Goal: Task Accomplishment & Management: Use online tool/utility

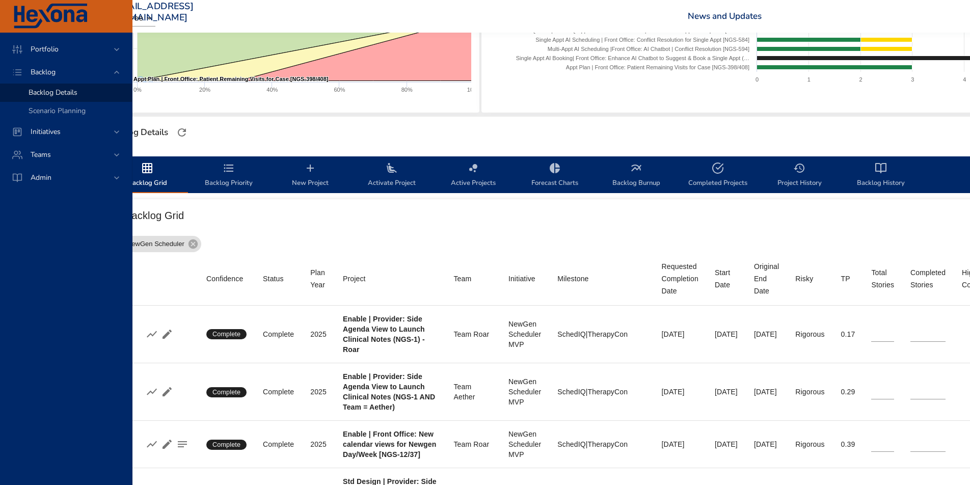
scroll to position [0, 55]
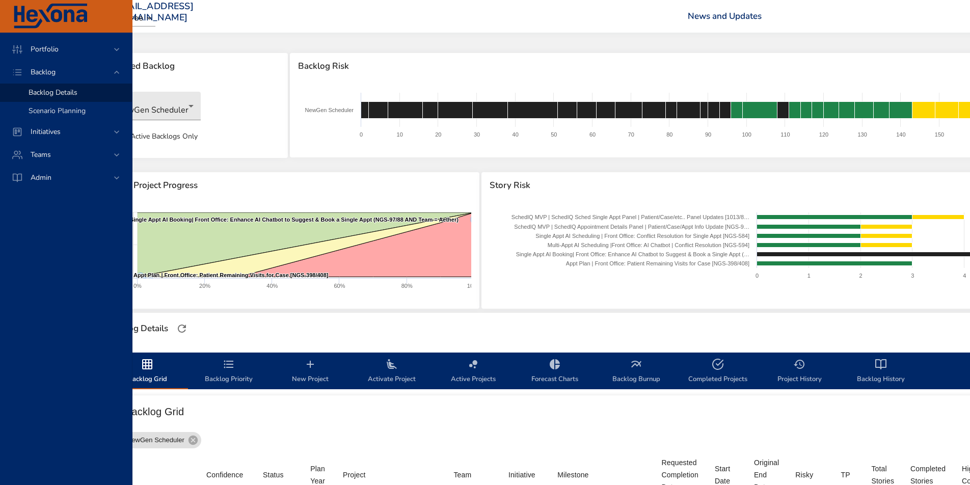
click at [54, 116] on div "Scenario Planning" at bounding box center [76, 111] width 95 height 10
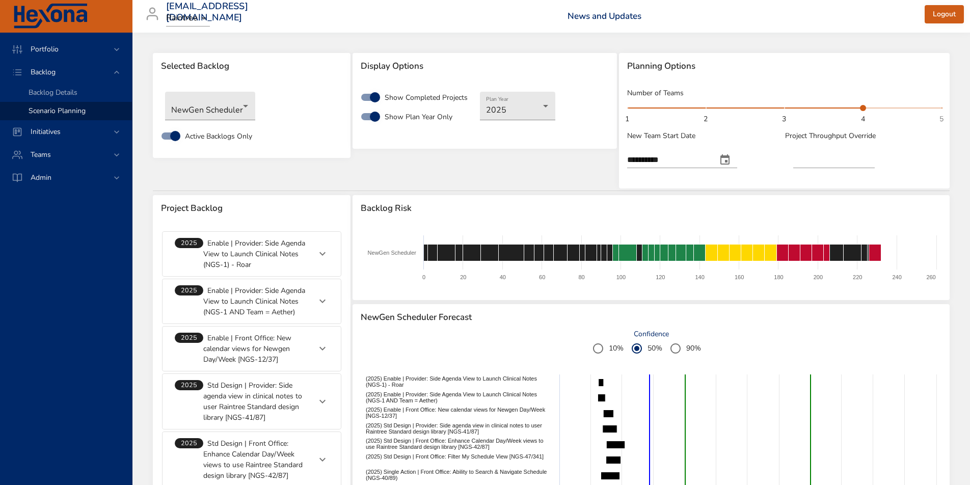
scroll to position [797, 0]
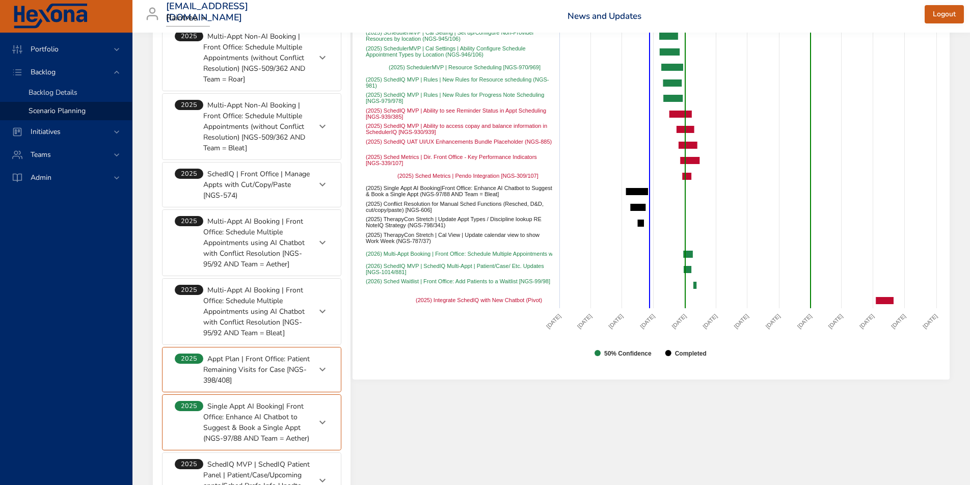
click at [58, 92] on span "Backlog Details" at bounding box center [53, 93] width 49 height 10
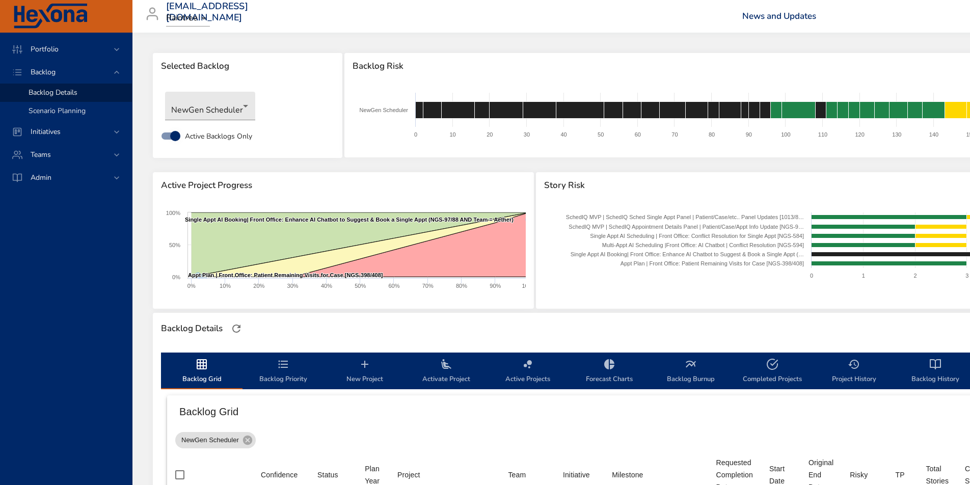
click at [59, 115] on span "Scenario Planning" at bounding box center [57, 111] width 57 height 10
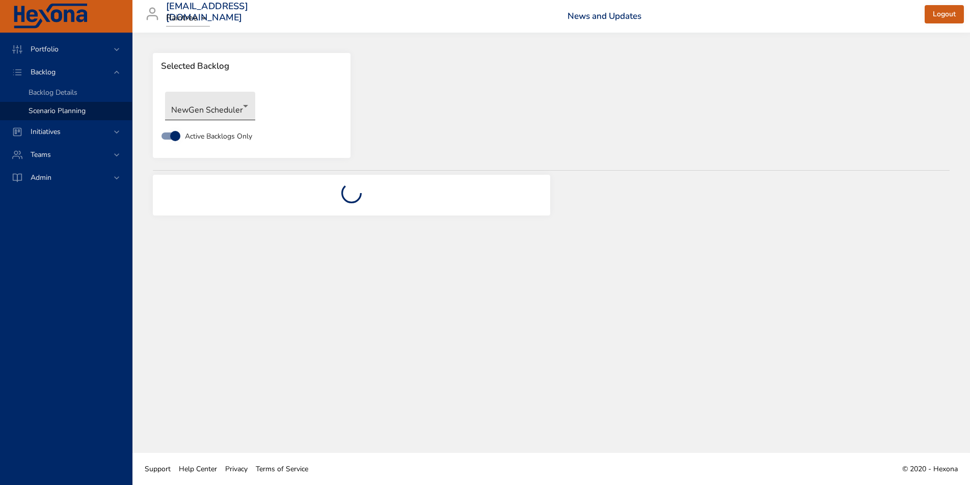
click at [198, 105] on body "Portfolio Backlog Backlog Details Scenario Planning Initiatives Teams Admin [EM…" at bounding box center [485, 242] width 970 height 485
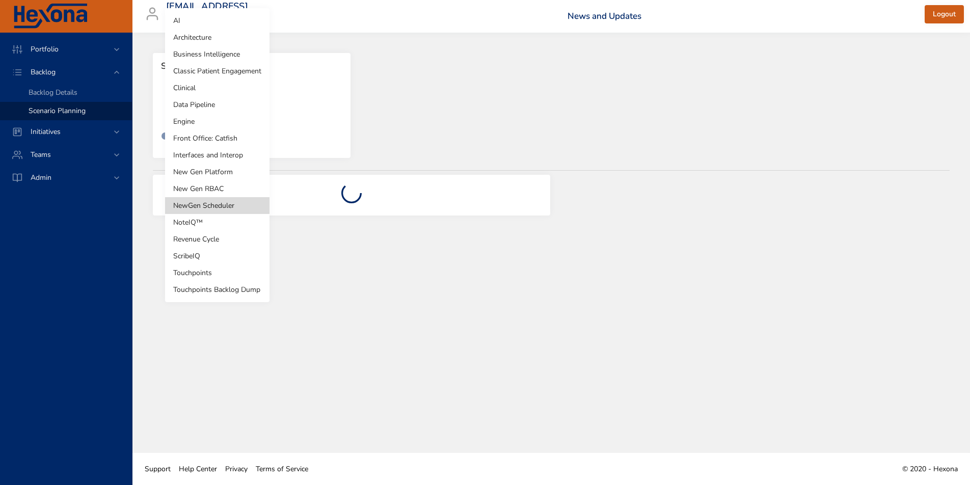
click at [193, 188] on li "New Gen RBAC" at bounding box center [217, 188] width 104 height 17
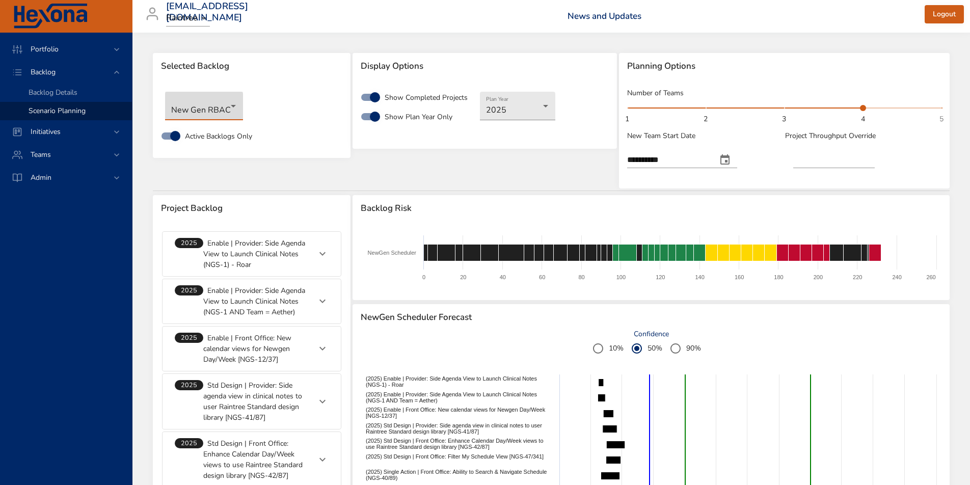
type input "****"
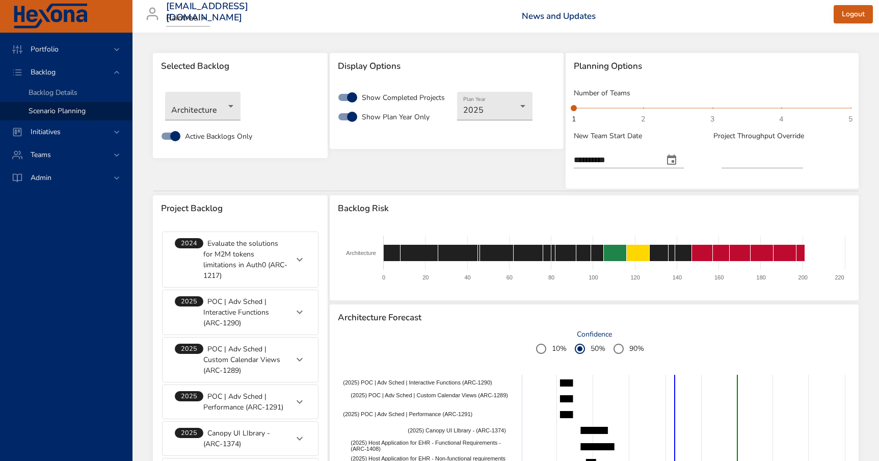
scroll to position [198, 0]
